Goal: Task Accomplishment & Management: Manage account settings

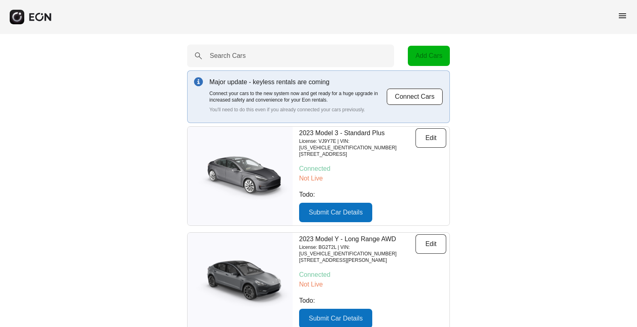
click at [622, 16] on span "menu" at bounding box center [623, 16] width 10 height 10
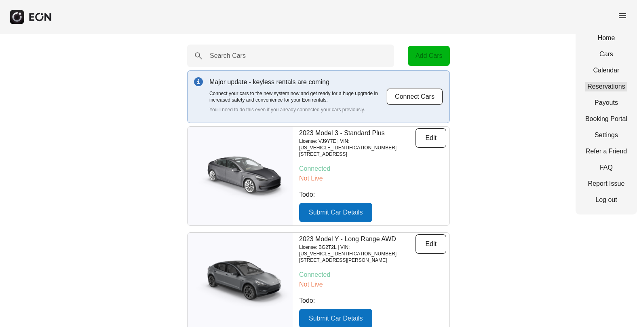
click at [618, 83] on link "Reservations" at bounding box center [606, 87] width 42 height 10
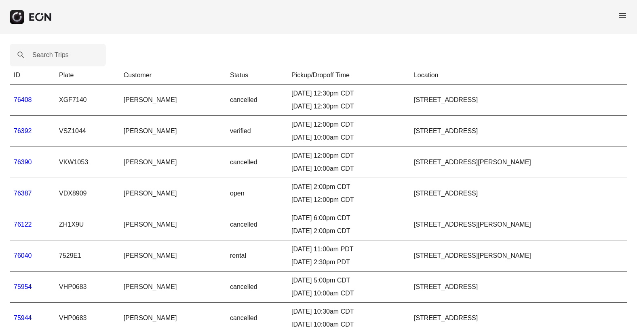
click at [30, 193] on link "76387" at bounding box center [23, 193] width 18 height 7
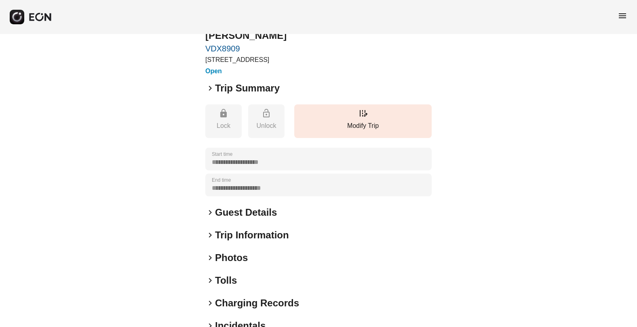
scroll to position [77, 0]
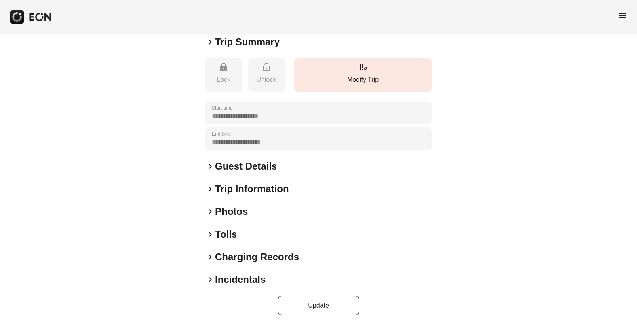
click at [209, 234] on span "keyboard_arrow_right" at bounding box center [210, 234] width 10 height 10
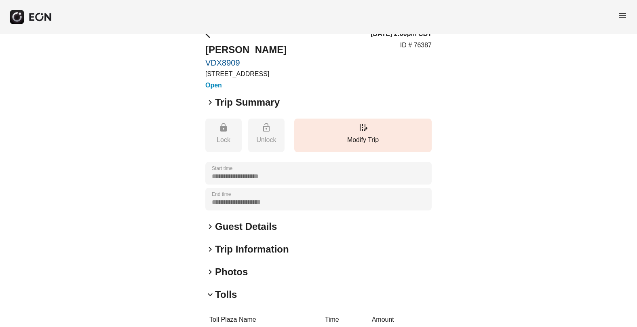
scroll to position [0, 0]
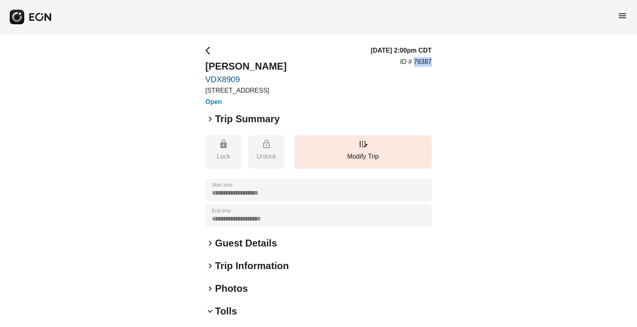
drag, startPoint x: 433, startPoint y: 60, endPoint x: 415, endPoint y: 61, distance: 17.8
click at [415, 61] on div "**********" at bounding box center [318, 258] width 637 height 449
copy p "76387"
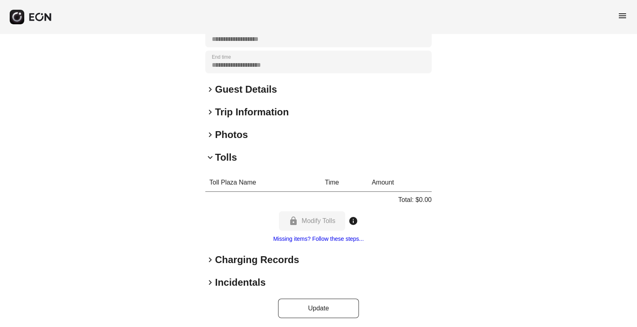
scroll to position [156, 0]
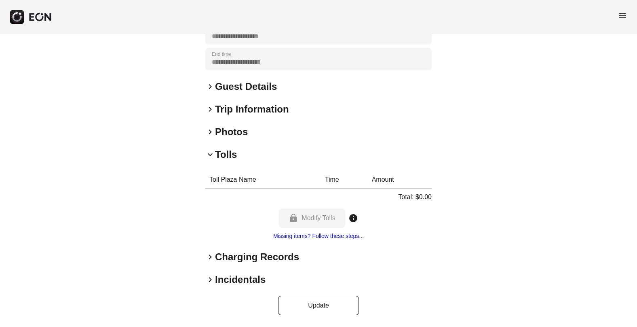
click at [211, 258] on span "keyboard_arrow_right" at bounding box center [210, 257] width 10 height 10
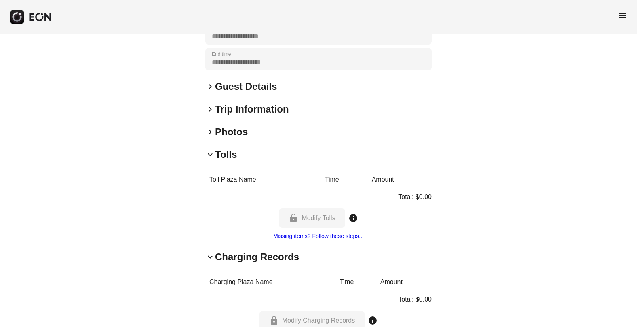
click at [210, 255] on span "keyboard_arrow_down" at bounding box center [210, 257] width 10 height 10
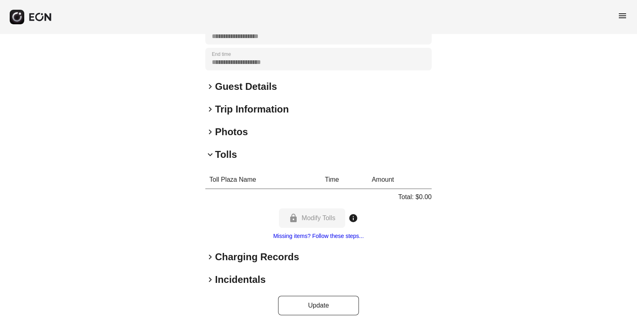
click at [210, 131] on span "keyboard_arrow_right" at bounding box center [210, 132] width 10 height 10
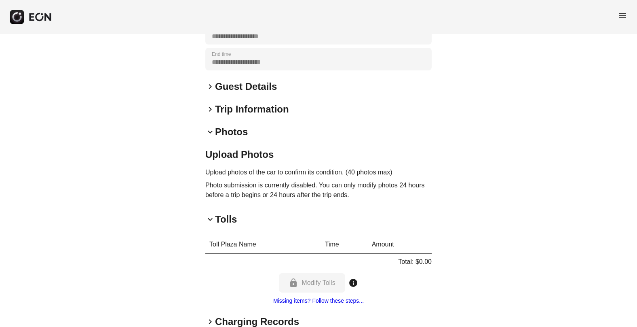
click at [210, 131] on span "keyboard_arrow_down" at bounding box center [210, 132] width 10 height 10
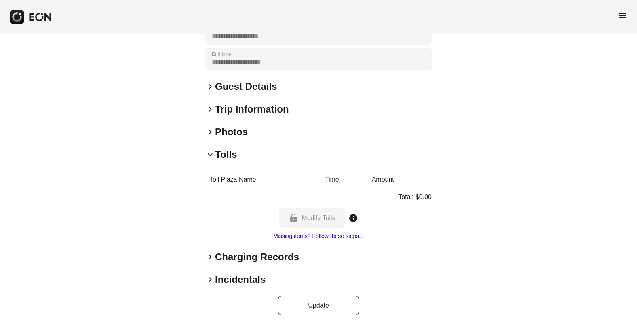
click at [211, 111] on span "keyboard_arrow_right" at bounding box center [210, 109] width 10 height 10
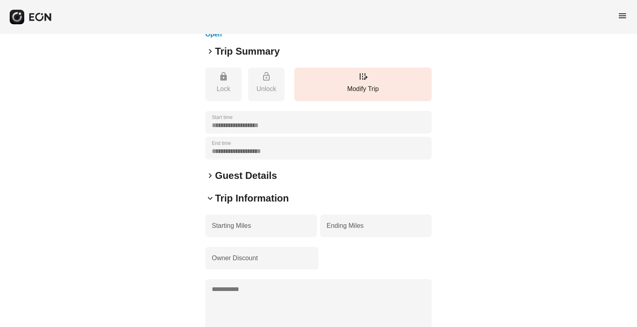
scroll to position [0, 0]
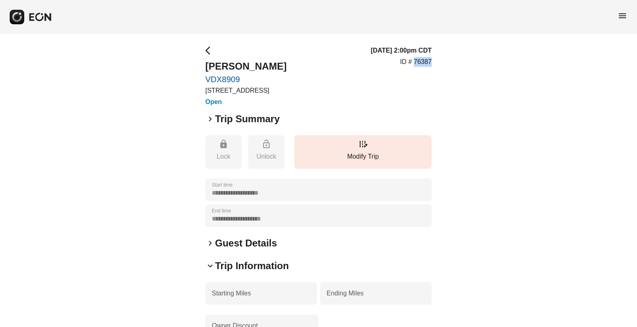
click at [206, 49] on span "arrow_back_ios" at bounding box center [210, 51] width 10 height 10
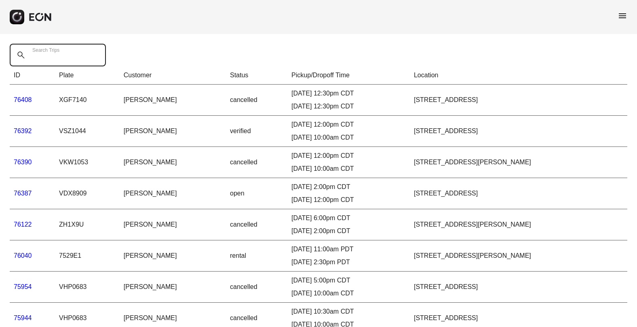
click at [81, 57] on Trips "Search Trips" at bounding box center [58, 55] width 96 height 23
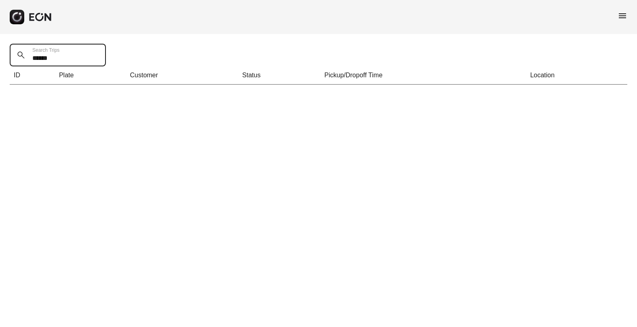
type Trips "******"
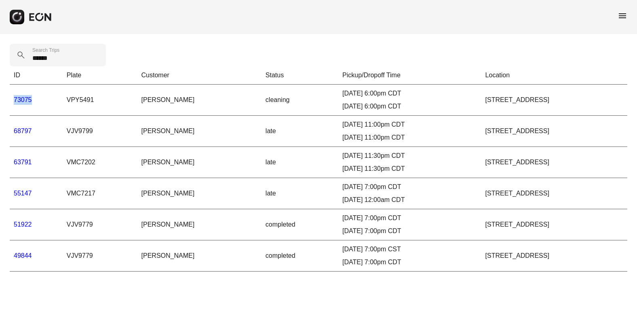
drag, startPoint x: 34, startPoint y: 101, endPoint x: 13, endPoint y: 101, distance: 20.6
click at [13, 101] on td "73075" at bounding box center [36, 99] width 53 height 31
copy link "73075"
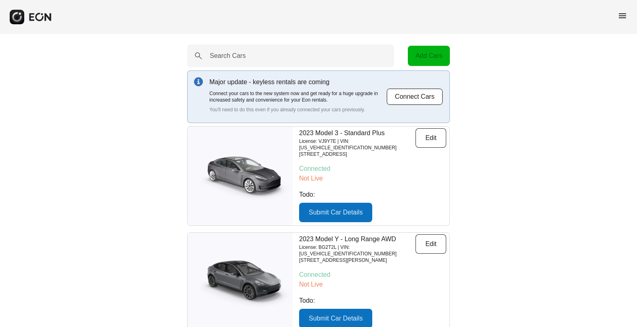
click at [624, 15] on span "menu" at bounding box center [623, 16] width 10 height 10
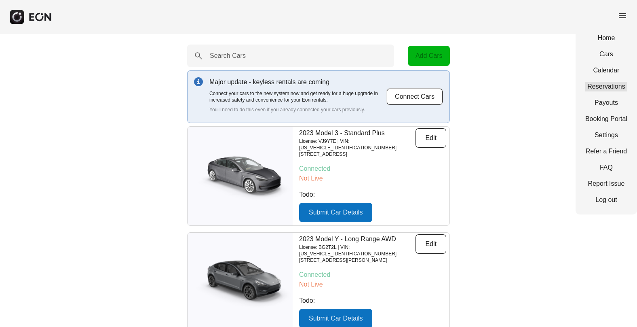
click at [600, 82] on link "Reservations" at bounding box center [606, 87] width 42 height 10
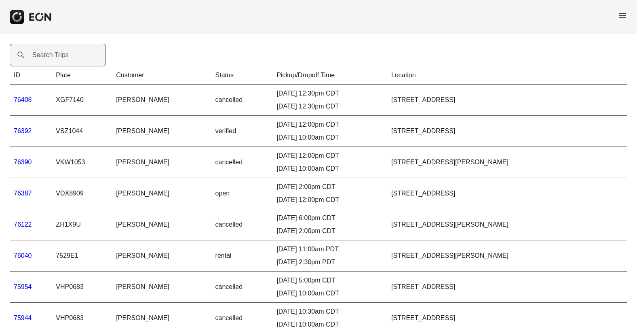
click at [68, 53] on label "Search Trips" at bounding box center [50, 55] width 36 height 10
click at [68, 53] on Trips "Search Trips" at bounding box center [58, 55] width 96 height 23
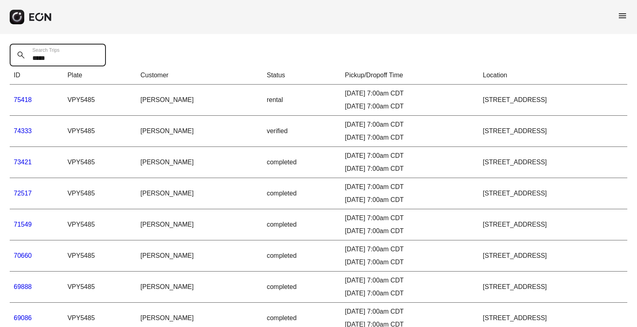
type Trips "*****"
click at [23, 158] on td "73421" at bounding box center [37, 162] width 54 height 31
click at [23, 160] on link "73421" at bounding box center [23, 161] width 18 height 7
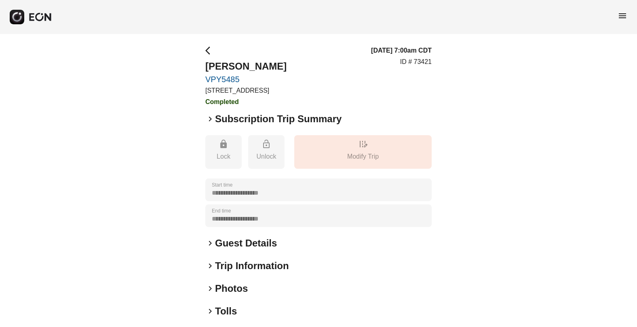
click at [209, 313] on span "keyboard_arrow_right" at bounding box center [210, 311] width 10 height 10
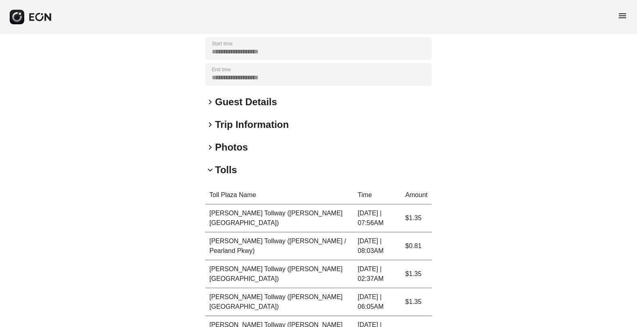
scroll to position [94, 0]
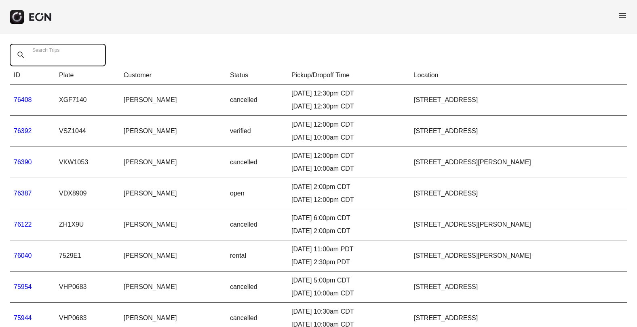
click at [83, 56] on Trips "Search Trips" at bounding box center [58, 55] width 96 height 23
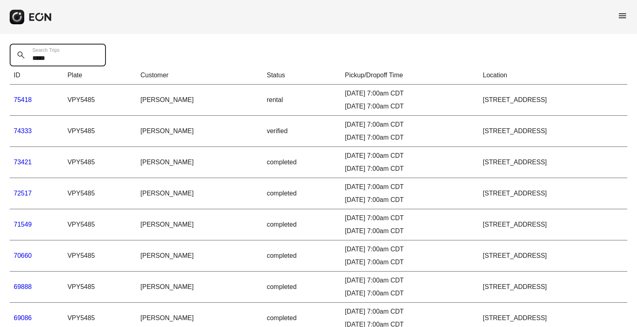
type Trips "*****"
click at [25, 130] on link "74333" at bounding box center [23, 130] width 18 height 7
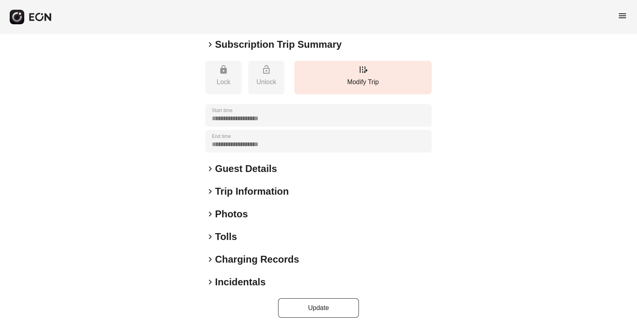
scroll to position [77, 0]
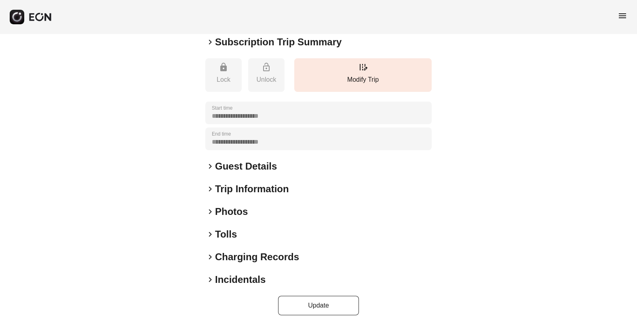
click at [210, 232] on span "keyboard_arrow_right" at bounding box center [210, 234] width 10 height 10
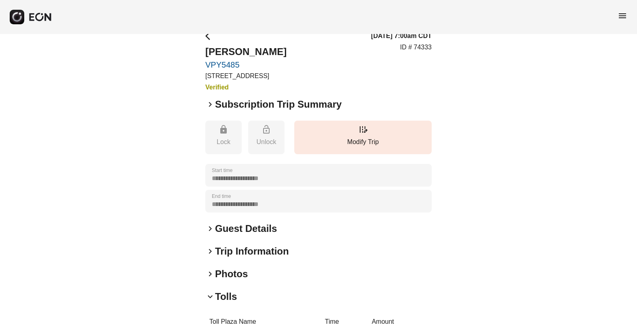
scroll to position [0, 0]
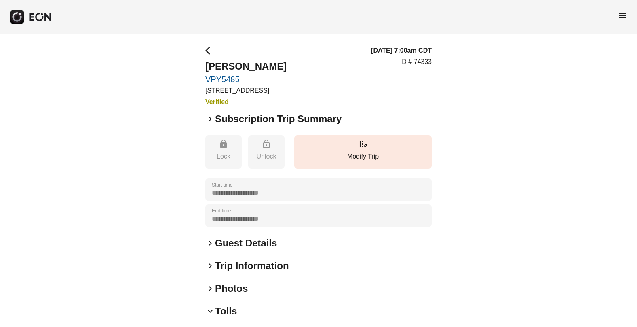
click at [425, 60] on p "ID # 74333" at bounding box center [416, 62] width 32 height 10
copy p "74333"
click at [208, 50] on span "arrow_back_ios" at bounding box center [210, 51] width 10 height 10
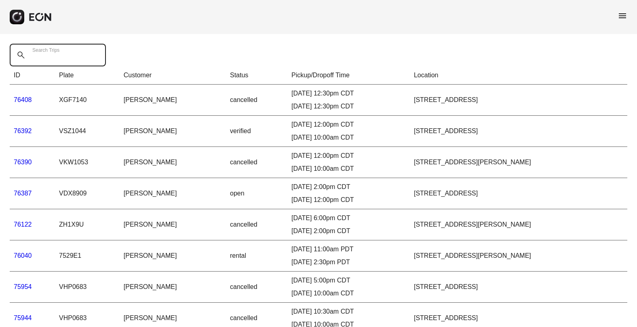
click at [72, 59] on Trips "Search Trips" at bounding box center [58, 55] width 96 height 23
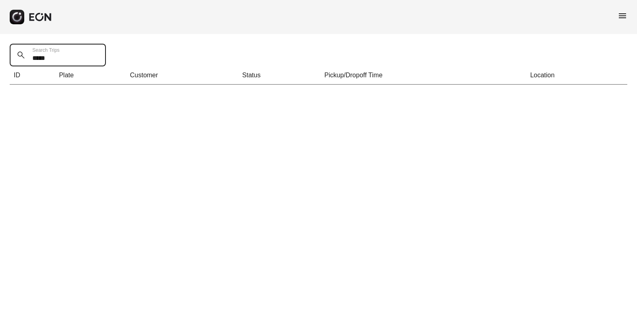
drag, startPoint x: 57, startPoint y: 57, endPoint x: 31, endPoint y: 57, distance: 26.3
click at [31, 57] on Trips "*****" at bounding box center [58, 55] width 96 height 23
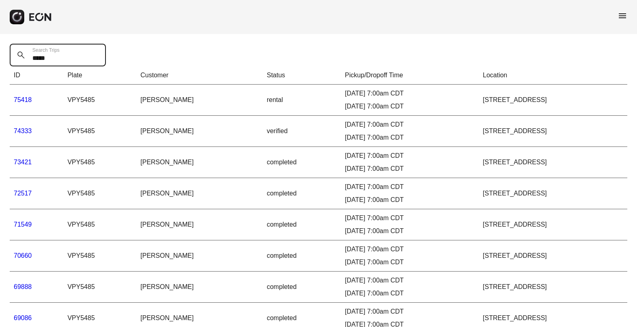
type Trips "*****"
click at [23, 99] on link "75418" at bounding box center [23, 99] width 18 height 7
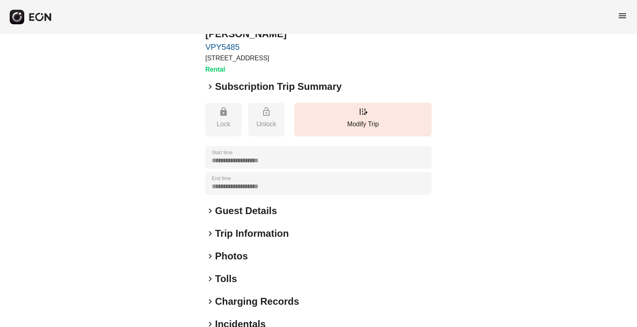
scroll to position [77, 0]
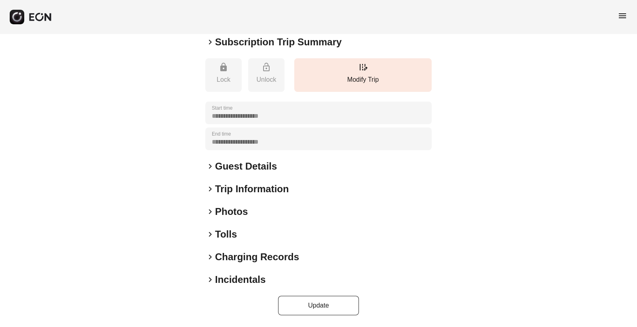
click at [212, 236] on span "keyboard_arrow_right" at bounding box center [210, 234] width 10 height 10
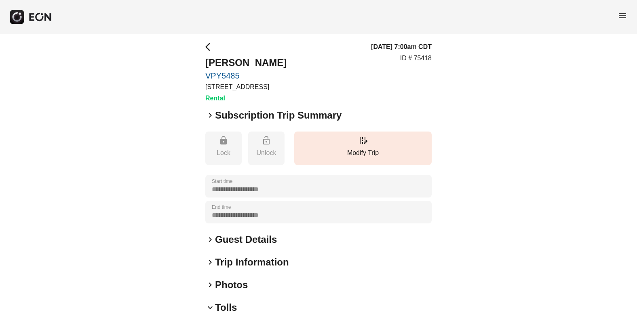
scroll to position [0, 0]
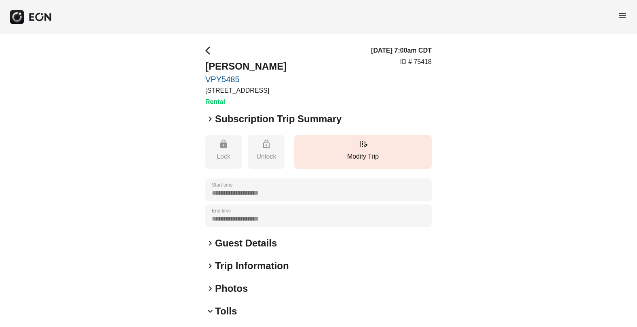
click at [211, 48] on span "arrow_back_ios" at bounding box center [210, 51] width 10 height 10
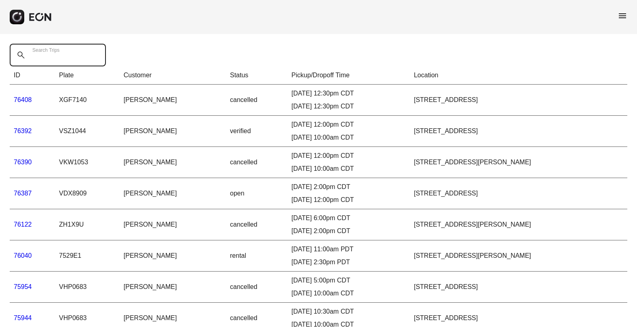
click at [73, 52] on Trips "Search Trips" at bounding box center [58, 55] width 96 height 23
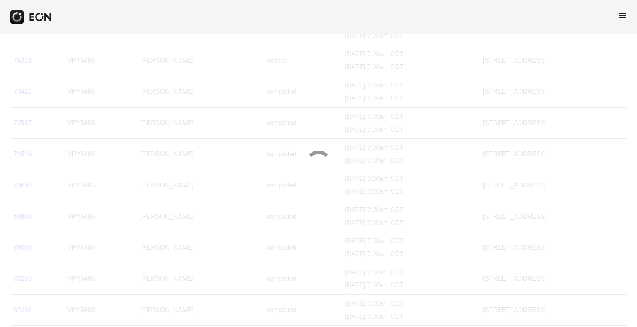
scroll to position [81, 0]
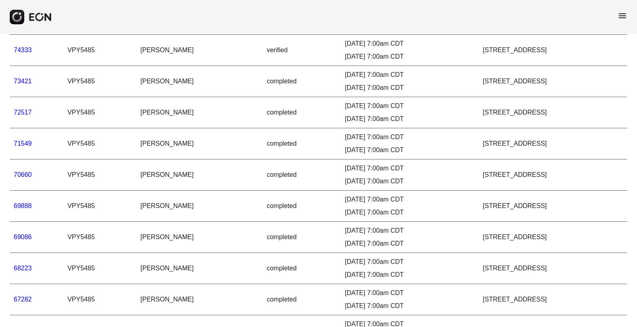
type Trips "*****"
click at [25, 175] on link "70660" at bounding box center [23, 174] width 18 height 7
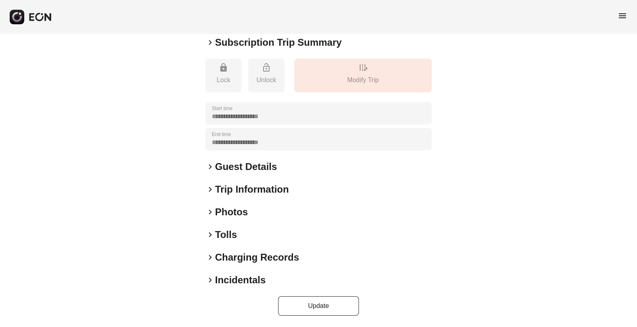
scroll to position [77, 0]
click at [211, 233] on span "keyboard_arrow_right" at bounding box center [210, 234] width 10 height 10
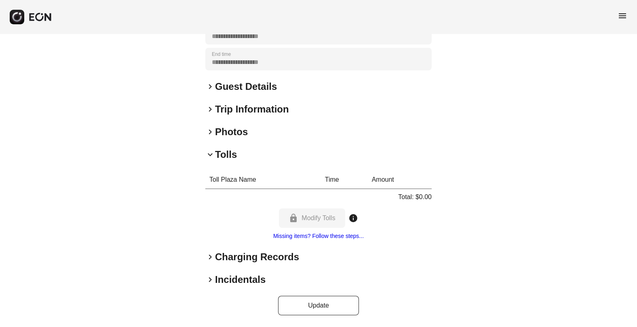
scroll to position [0, 0]
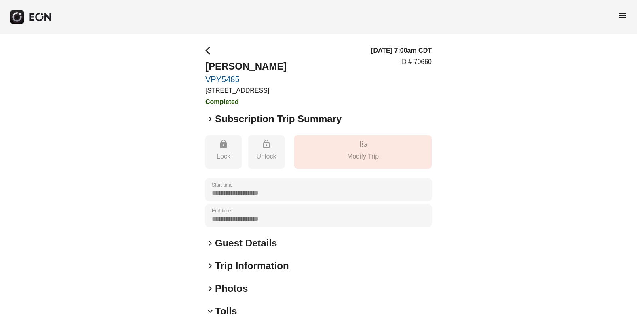
click at [422, 61] on p "ID # 70660" at bounding box center [416, 62] width 32 height 10
copy p "70660"
click at [206, 48] on span "arrow_back_ios" at bounding box center [210, 51] width 10 height 10
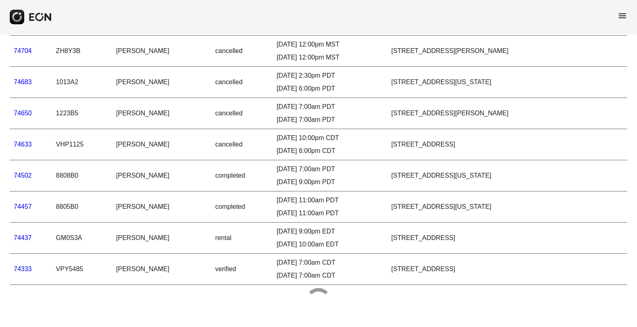
scroll to position [740, 0]
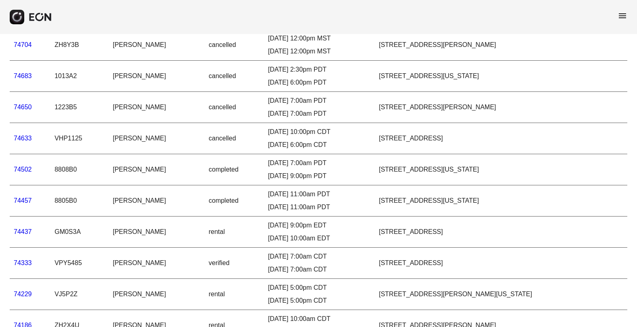
click at [26, 232] on link "74437" at bounding box center [23, 231] width 18 height 7
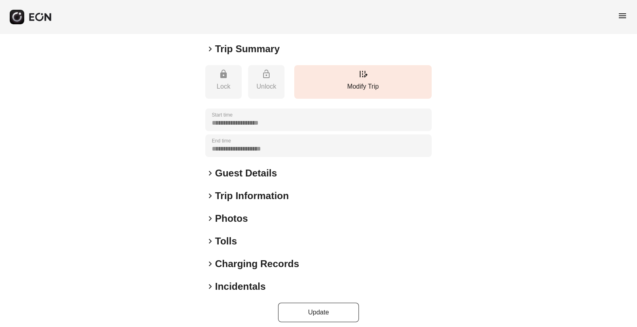
scroll to position [77, 0]
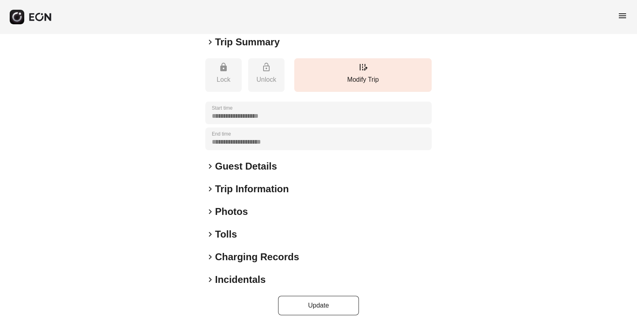
click at [210, 234] on span "keyboard_arrow_right" at bounding box center [210, 234] width 10 height 10
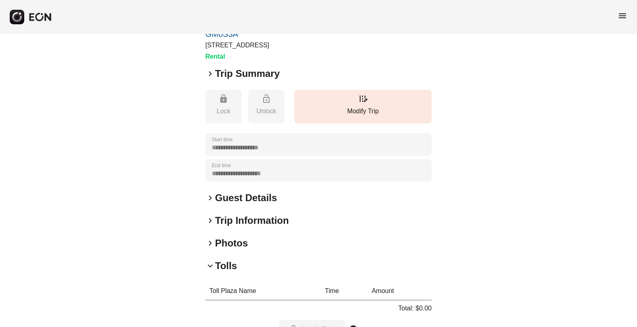
scroll to position [0, 0]
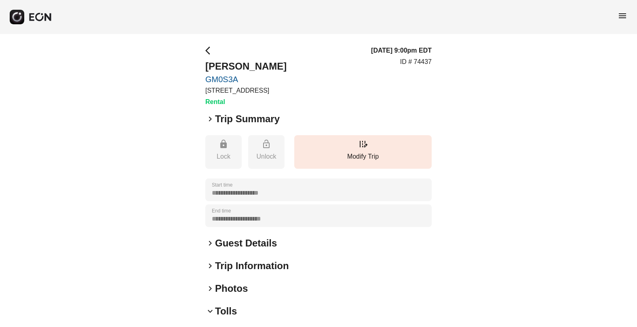
click at [424, 64] on p "ID # 74437" at bounding box center [416, 62] width 32 height 10
copy p "74437"
click at [213, 50] on span "arrow_back_ios" at bounding box center [210, 51] width 10 height 10
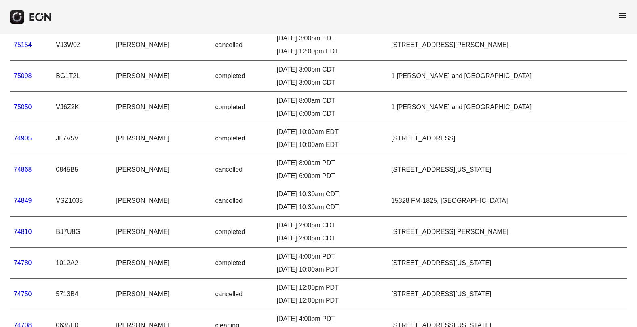
scroll to position [740, 0]
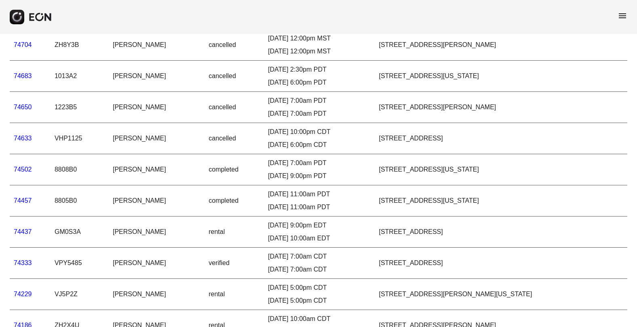
click at [35, 18] on icon "button" at bounding box center [40, 17] width 24 height 9
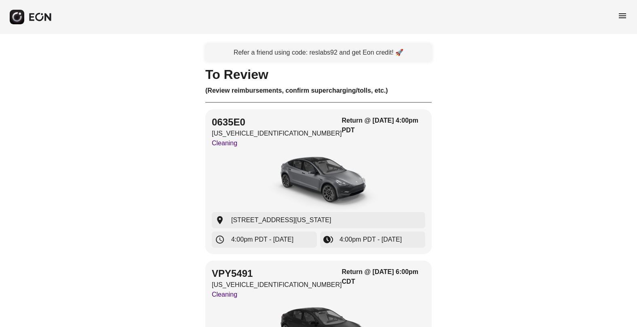
click at [621, 12] on span "menu" at bounding box center [623, 16] width 10 height 10
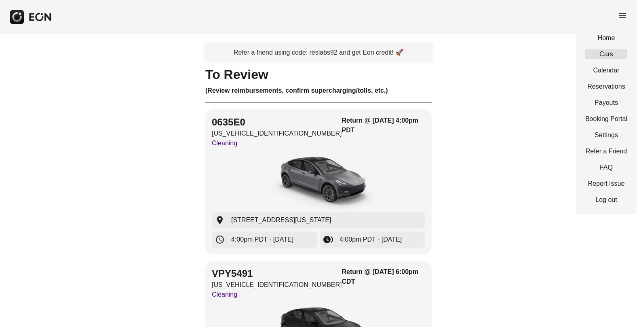
click at [599, 53] on link "Cars" at bounding box center [606, 54] width 42 height 10
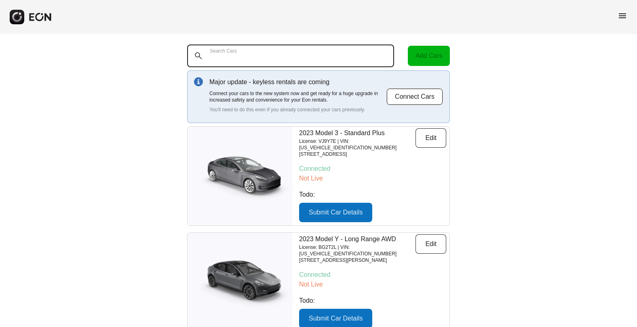
click at [311, 53] on Cars "Search Cars" at bounding box center [290, 55] width 207 height 23
click at [326, 53] on Cars "Search Cars" at bounding box center [290, 55] width 207 height 23
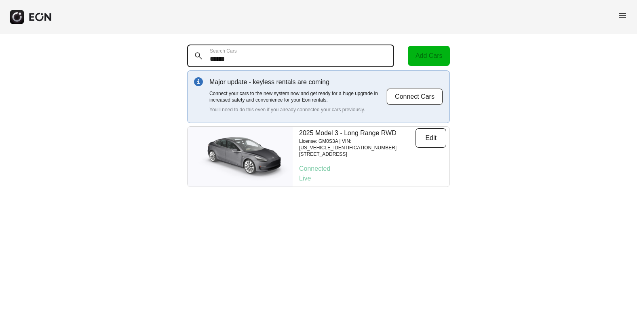
drag, startPoint x: 259, startPoint y: 54, endPoint x: 201, endPoint y: 51, distance: 57.5
click at [201, 51] on div "****** Search Cars" at bounding box center [295, 55] width 217 height 23
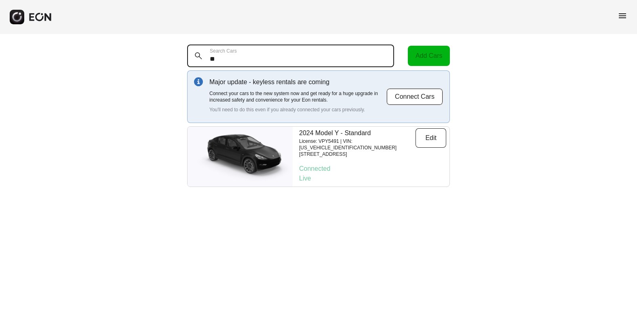
type Cars "*"
type Cars "******"
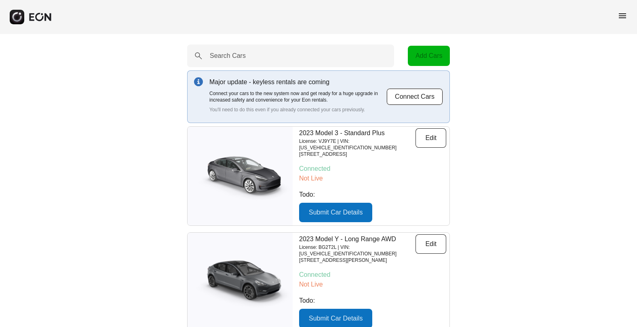
click at [625, 16] on span "menu" at bounding box center [623, 16] width 10 height 10
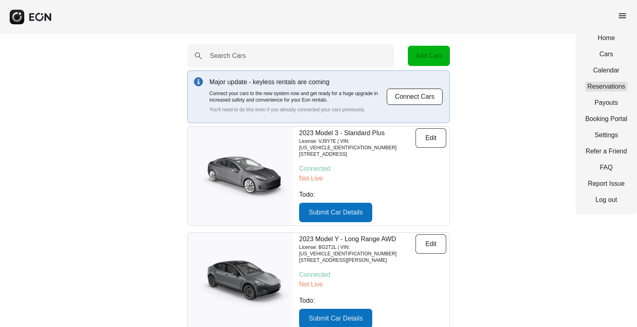
click at [612, 85] on link "Reservations" at bounding box center [606, 87] width 42 height 10
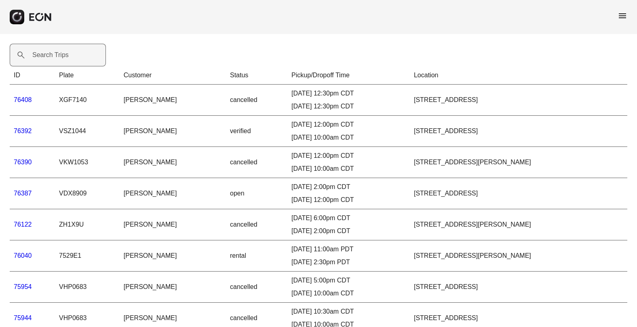
click at [54, 56] on label "Search Trips" at bounding box center [50, 55] width 36 height 10
click at [54, 56] on Trips "Search Trips" at bounding box center [58, 55] width 96 height 23
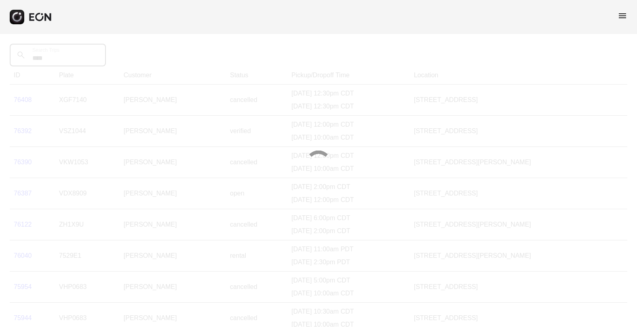
type Trips "*****"
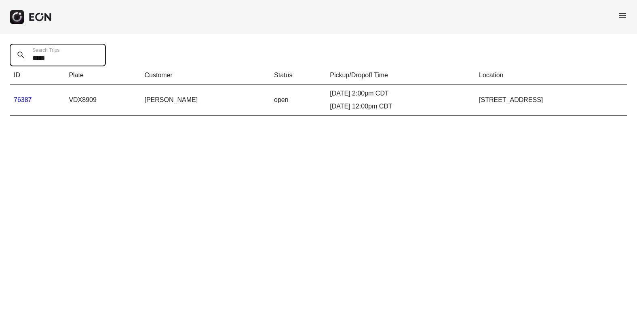
drag, startPoint x: 59, startPoint y: 58, endPoint x: 27, endPoint y: 58, distance: 32.3
click at [27, 58] on Trips "*****" at bounding box center [58, 55] width 96 height 23
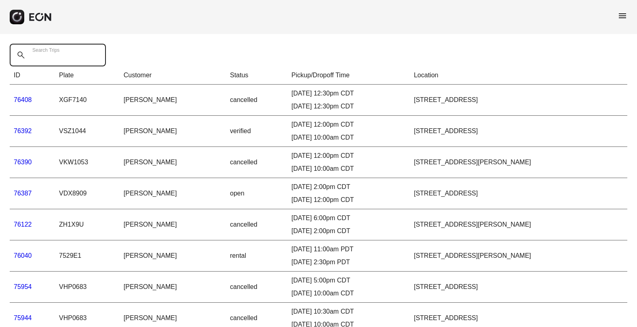
click at [84, 54] on Trips "Search Trips" at bounding box center [58, 55] width 96 height 23
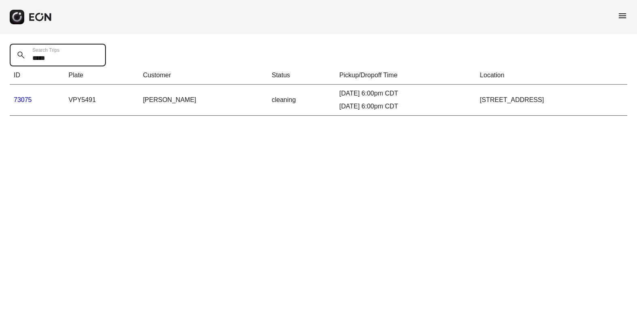
drag, startPoint x: 60, startPoint y: 59, endPoint x: 11, endPoint y: 57, distance: 49.0
click at [11, 57] on Trips "*****" at bounding box center [58, 55] width 96 height 23
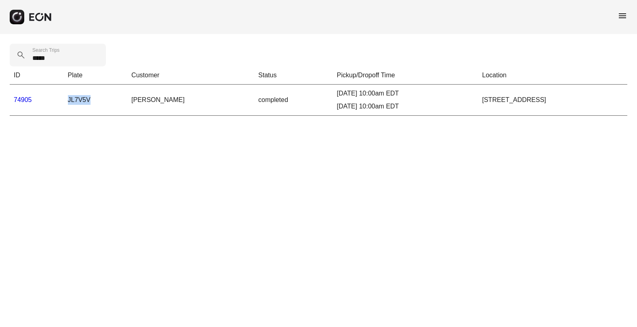
drag, startPoint x: 88, startPoint y: 100, endPoint x: 63, endPoint y: 99, distance: 24.7
click at [64, 99] on td "JL7V5V" at bounding box center [96, 99] width 64 height 31
copy td "JL7V5V"
drag, startPoint x: 51, startPoint y: 57, endPoint x: -21, endPoint y: 58, distance: 71.6
click at [0, 58] on html "menu ***** Search Trips ID Plate Customer Status Pickup/Dropoff Time Location 7…" at bounding box center [318, 62] width 637 height 125
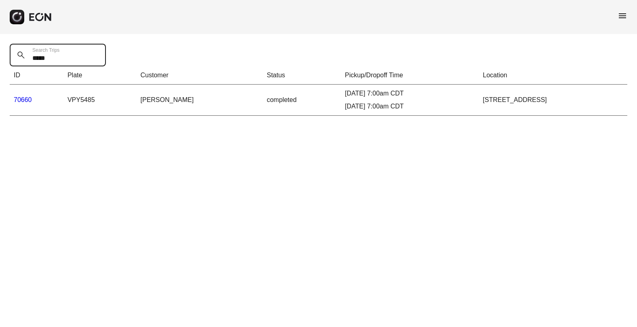
type Trips "*****"
click at [23, 101] on link "70660" at bounding box center [23, 99] width 18 height 7
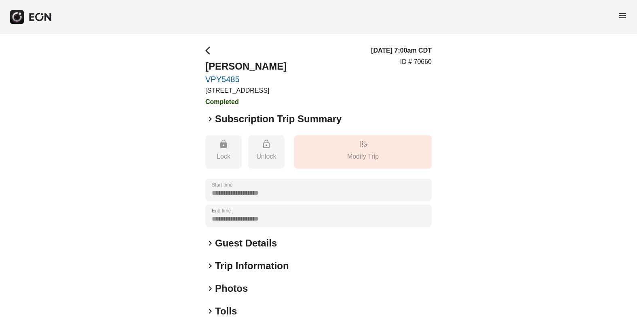
click at [208, 313] on span "keyboard_arrow_right" at bounding box center [210, 311] width 10 height 10
click at [210, 51] on span "arrow_back_ios" at bounding box center [210, 51] width 10 height 10
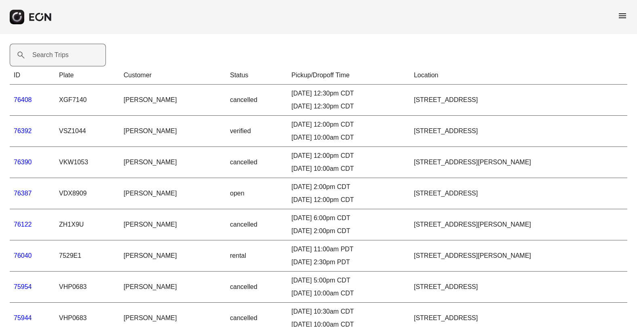
click at [57, 57] on label "Search Trips" at bounding box center [50, 55] width 36 height 10
click at [57, 57] on Trips "Search Trips" at bounding box center [58, 55] width 96 height 23
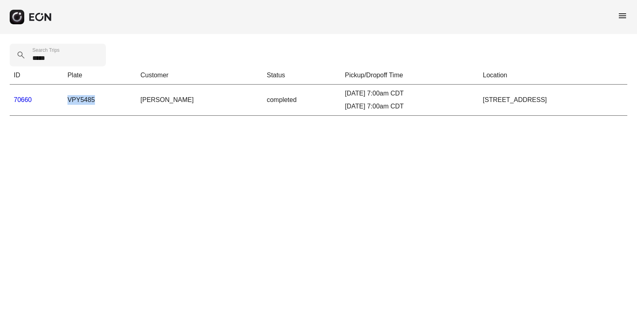
drag, startPoint x: 91, startPoint y: 100, endPoint x: 64, endPoint y: 99, distance: 27.5
click at [64, 99] on td "VPY5485" at bounding box center [99, 99] width 73 height 31
copy td "VPY5485"
drag, startPoint x: 67, startPoint y: 55, endPoint x: 21, endPoint y: 57, distance: 46.6
click at [21, 57] on div "***** Search Trips" at bounding box center [60, 55] width 101 height 23
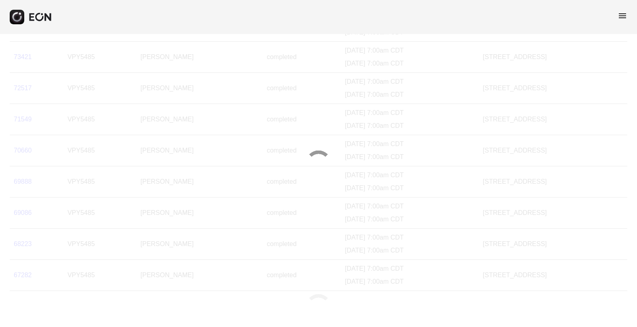
scroll to position [117, 0]
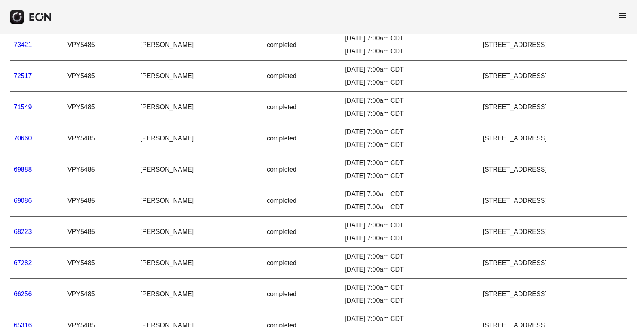
type Trips "*****"
click at [20, 43] on link "73421" at bounding box center [23, 44] width 18 height 7
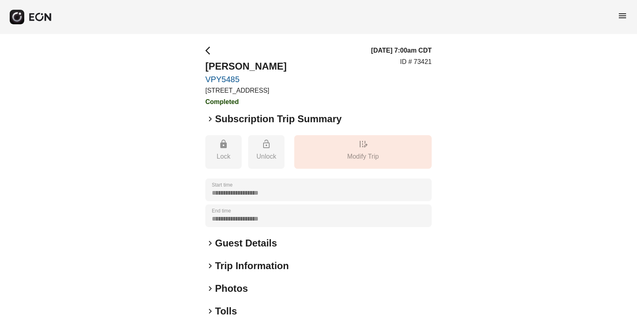
click at [208, 313] on span "keyboard_arrow_right" at bounding box center [210, 311] width 10 height 10
click at [209, 49] on span "arrow_back_ios" at bounding box center [210, 51] width 10 height 10
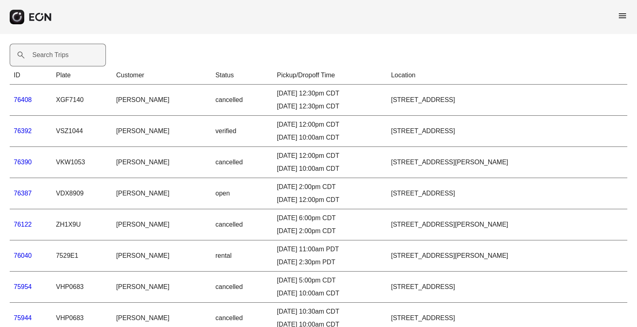
click at [65, 57] on label "Search Trips" at bounding box center [50, 55] width 36 height 10
click at [65, 57] on Trips "Search Trips" at bounding box center [58, 55] width 96 height 23
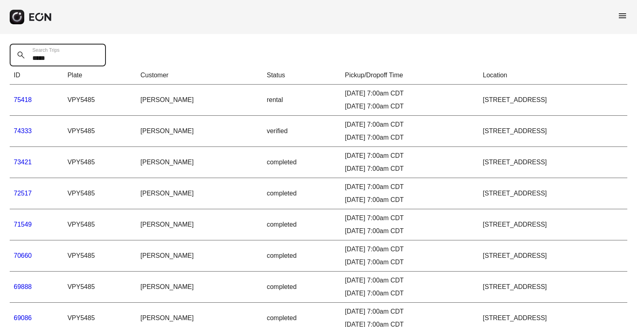
type Trips "*****"
click at [30, 253] on link "70660" at bounding box center [23, 255] width 18 height 7
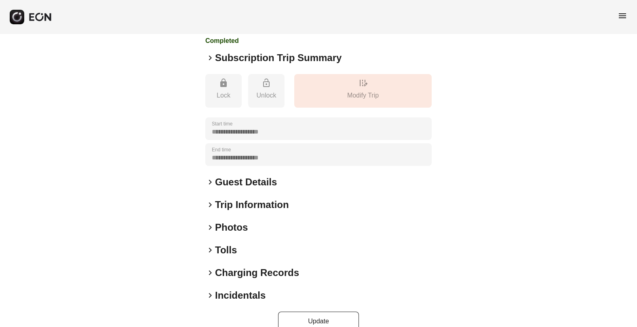
scroll to position [77, 0]
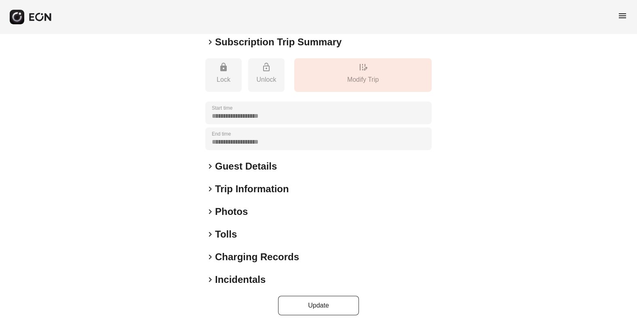
click at [208, 233] on span "keyboard_arrow_right" at bounding box center [210, 234] width 10 height 10
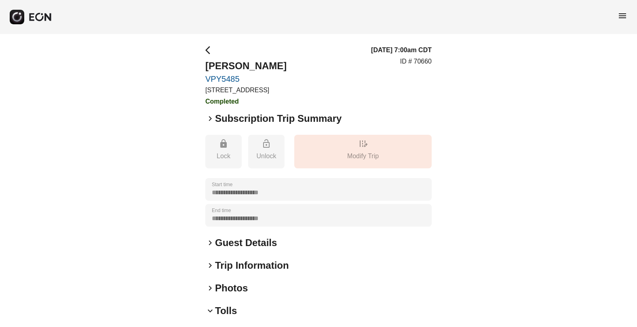
scroll to position [0, 0]
click at [211, 47] on span "arrow_back_ios" at bounding box center [210, 51] width 10 height 10
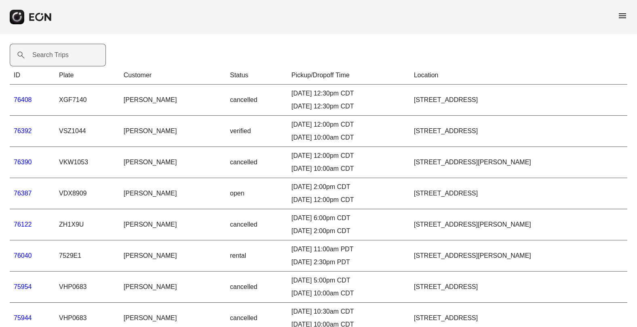
click at [62, 55] on label "Search Trips" at bounding box center [50, 55] width 36 height 10
click at [62, 55] on Trips "Search Trips" at bounding box center [58, 55] width 96 height 23
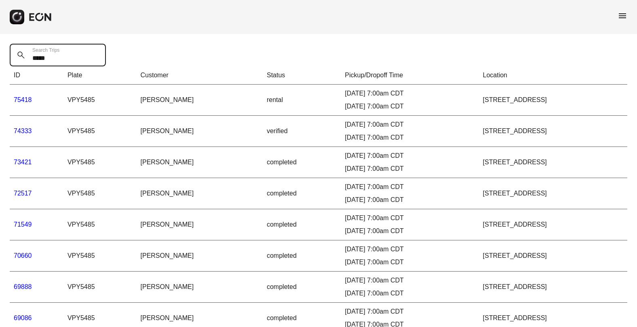
type Trips "*****"
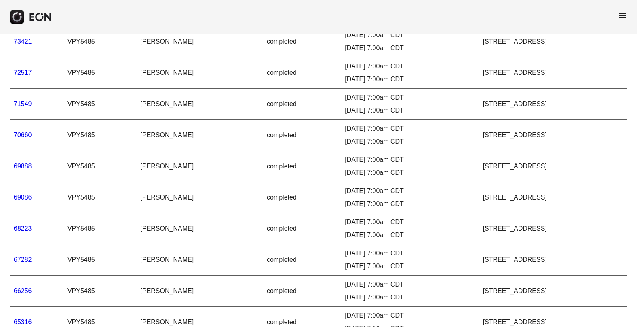
scroll to position [121, 0]
click at [23, 200] on td "69086" at bounding box center [37, 196] width 54 height 31
click at [22, 196] on link "69086" at bounding box center [23, 196] width 18 height 7
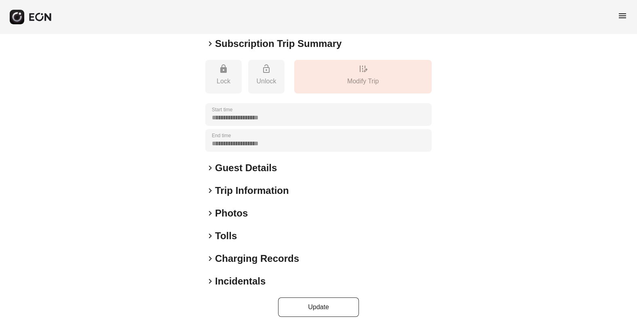
scroll to position [77, 0]
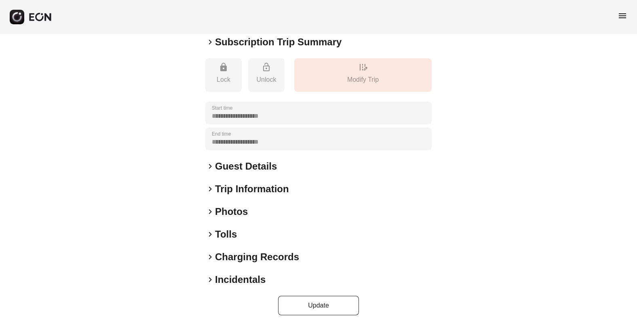
click at [211, 234] on span "keyboard_arrow_right" at bounding box center [210, 234] width 10 height 10
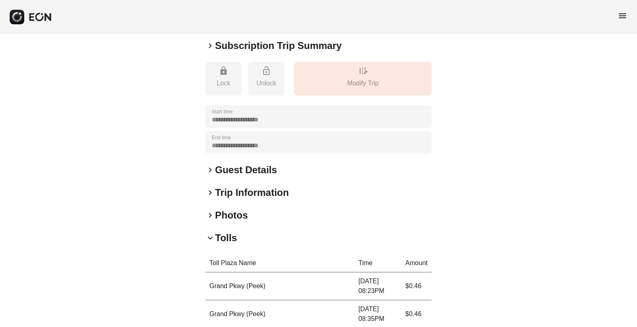
scroll to position [0, 0]
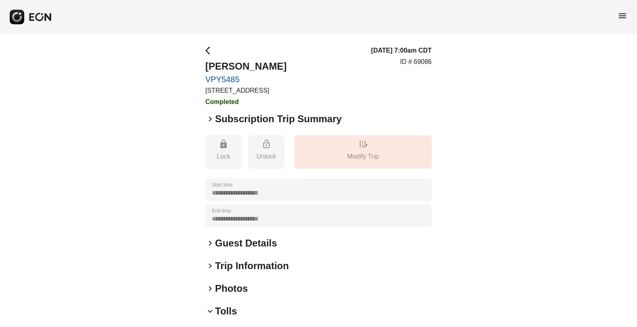
click at [210, 51] on span "arrow_back_ios" at bounding box center [210, 51] width 10 height 10
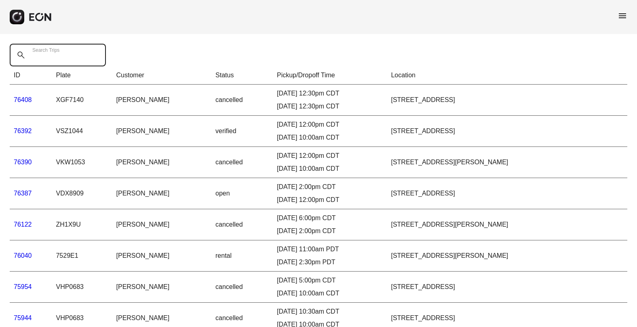
click at [74, 51] on Trips "Search Trips" at bounding box center [58, 55] width 96 height 23
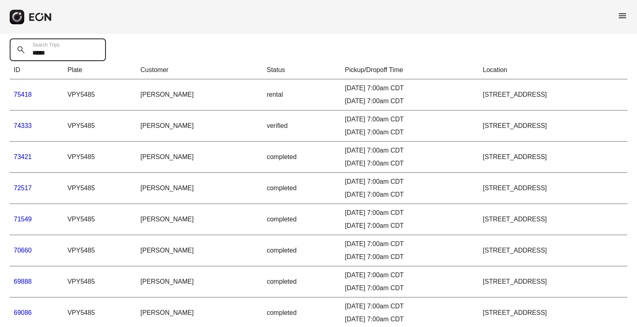
scroll to position [40, 0]
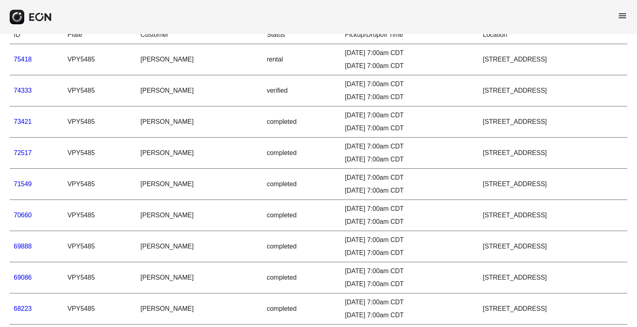
type Trips "*****"
click at [19, 275] on link "69086" at bounding box center [23, 277] width 18 height 7
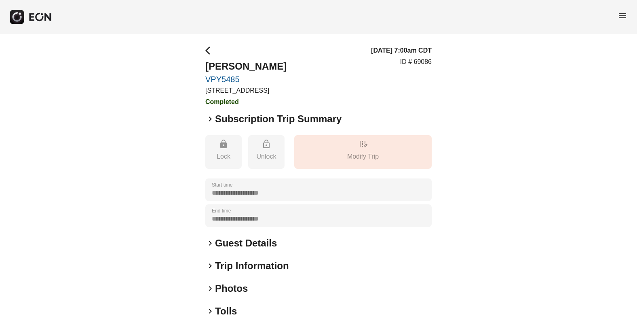
scroll to position [77, 0]
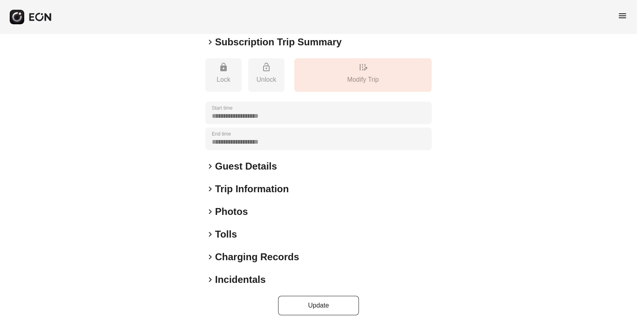
click at [207, 233] on span "keyboard_arrow_right" at bounding box center [210, 234] width 10 height 10
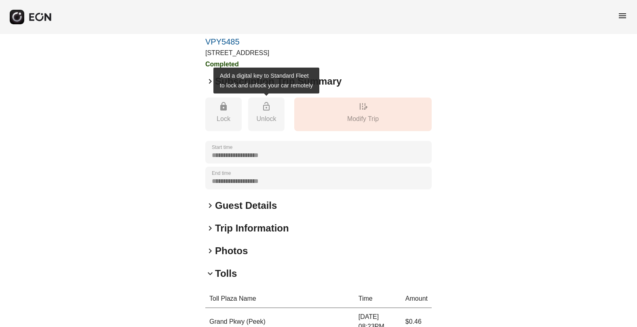
scroll to position [0, 0]
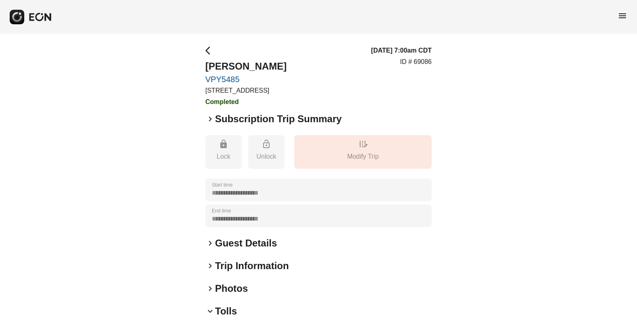
click at [426, 62] on p "ID # 69086" at bounding box center [416, 62] width 32 height 10
copy p "69086"
click at [207, 47] on span "arrow_back_ios" at bounding box center [210, 51] width 10 height 10
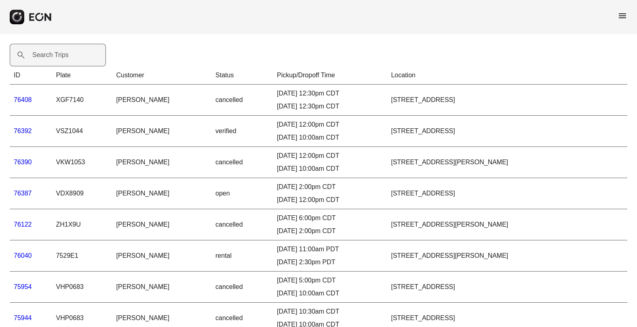
click at [66, 54] on label "Search Trips" at bounding box center [50, 55] width 36 height 10
click at [66, 54] on Trips "Search Trips" at bounding box center [58, 55] width 96 height 23
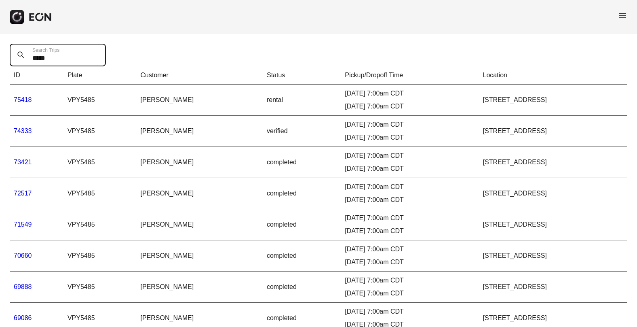
type Trips "*****"
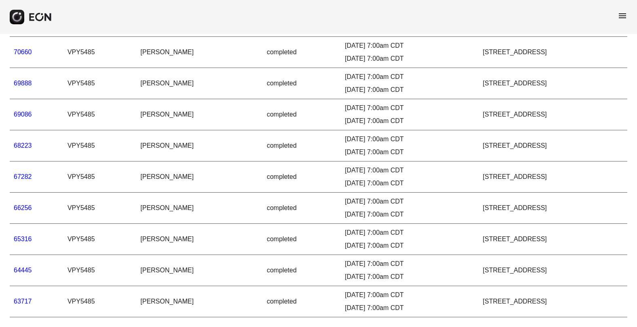
scroll to position [209, 0]
click at [26, 173] on link "67282" at bounding box center [23, 176] width 18 height 7
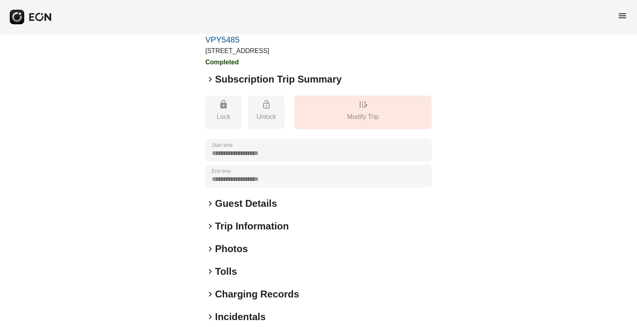
scroll to position [77, 0]
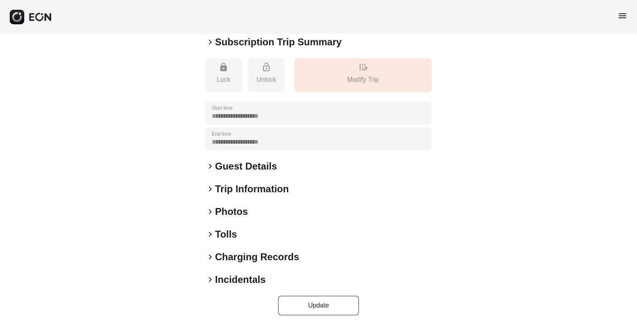
click at [209, 232] on span "keyboard_arrow_right" at bounding box center [210, 234] width 10 height 10
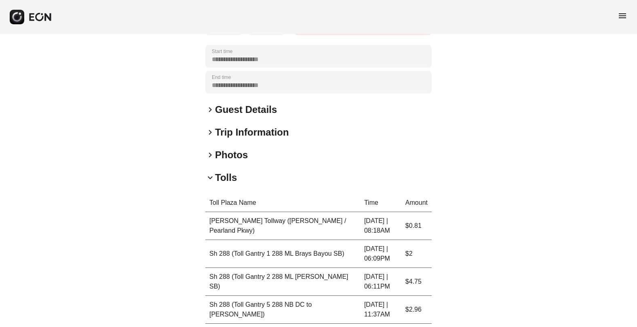
scroll to position [0, 0]
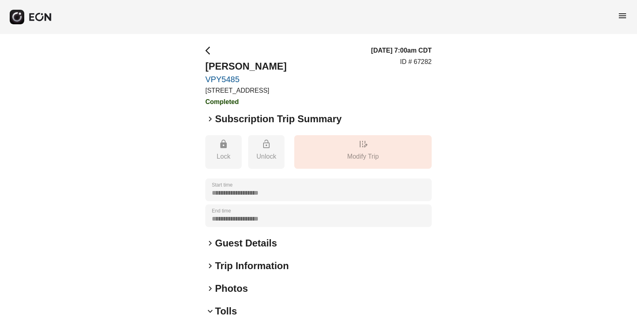
click at [423, 61] on p "ID # 67282" at bounding box center [416, 62] width 32 height 10
click at [206, 47] on span "arrow_back_ios" at bounding box center [210, 51] width 10 height 10
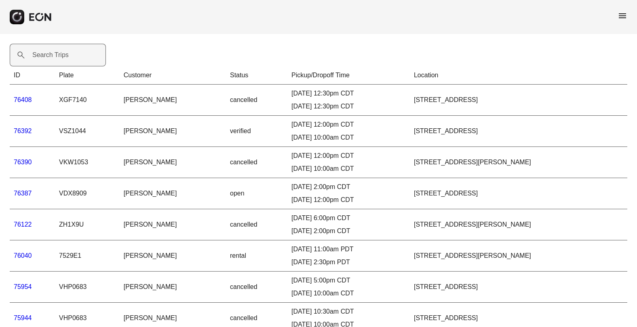
click at [55, 54] on label "Search Trips" at bounding box center [50, 55] width 36 height 10
click at [55, 54] on Trips "Search Trips" at bounding box center [58, 55] width 96 height 23
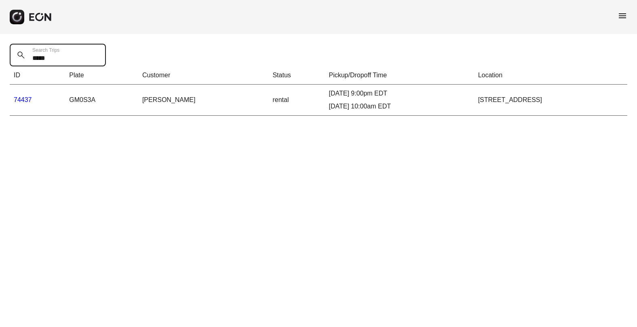
type Trips "*****"
click at [23, 98] on link "74437" at bounding box center [23, 99] width 18 height 7
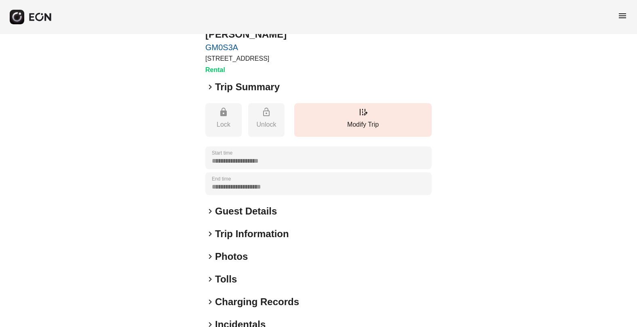
scroll to position [77, 0]
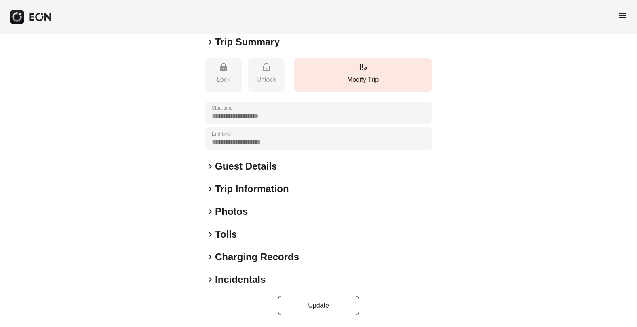
click at [211, 232] on span "keyboard_arrow_right" at bounding box center [210, 234] width 10 height 10
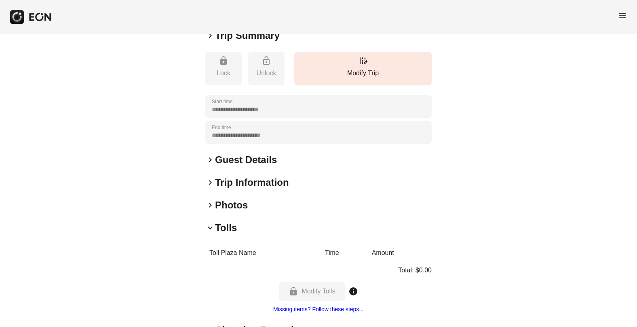
scroll to position [0, 0]
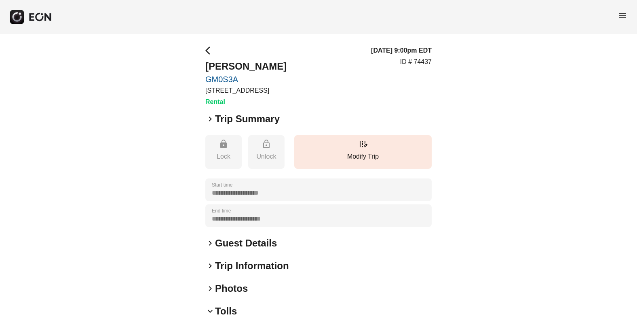
click at [206, 48] on span "arrow_back_ios" at bounding box center [210, 51] width 10 height 10
